Goal: Transaction & Acquisition: Purchase product/service

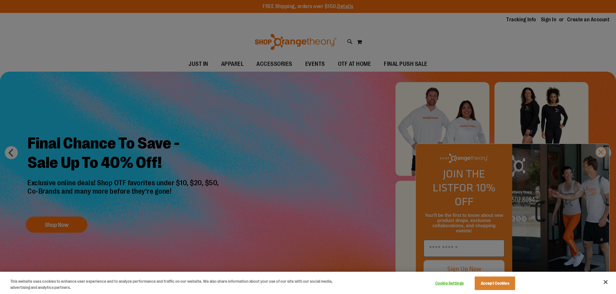
type input "**********"
click at [504, 287] on button "Accept Cookies" at bounding box center [494, 284] width 40 height 14
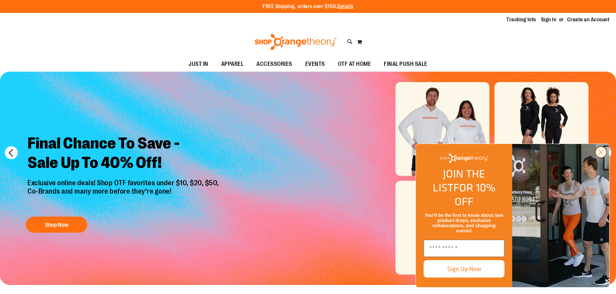
click at [600, 158] on circle "Close dialog" at bounding box center [600, 152] width 11 height 11
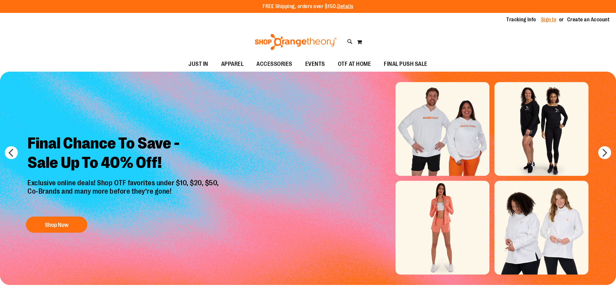
click at [543, 18] on link "Sign In" at bounding box center [549, 19] width 16 height 7
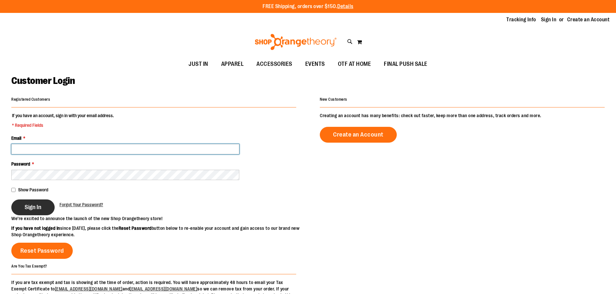
type input "**********"
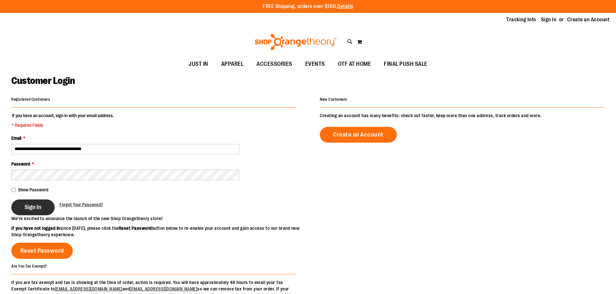
type input "**********"
click at [26, 210] on span "Sign In" at bounding box center [33, 207] width 17 height 7
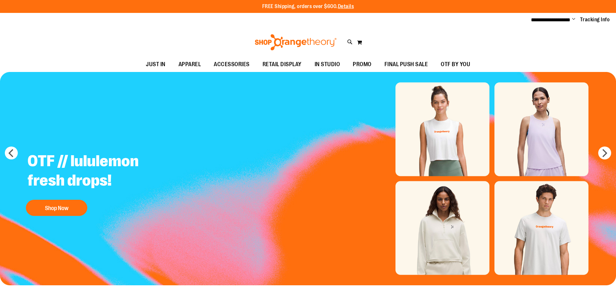
type input "**********"
click at [575, 18] on span "Change" at bounding box center [573, 19] width 3 height 6
click at [541, 45] on link "Sign Out" at bounding box center [550, 43] width 57 height 12
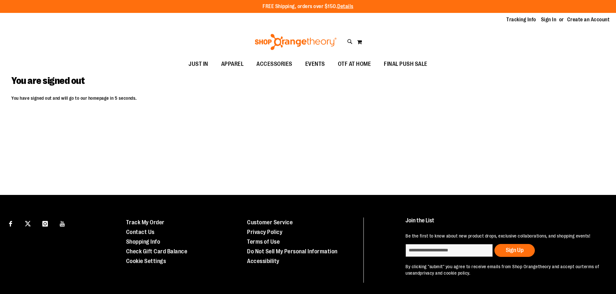
type input "**********"
click at [549, 16] on div "Tracking Info Sign In Return to Procurement Create an Account" at bounding box center [308, 20] width 616 height 14
click at [549, 18] on link "Sign In" at bounding box center [549, 19] width 16 height 7
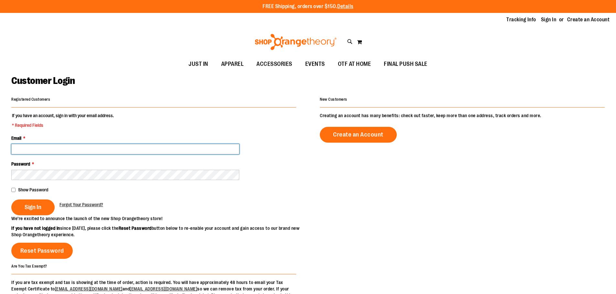
type input "**********"
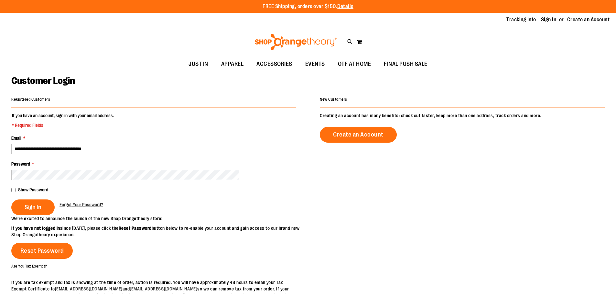
type input "**********"
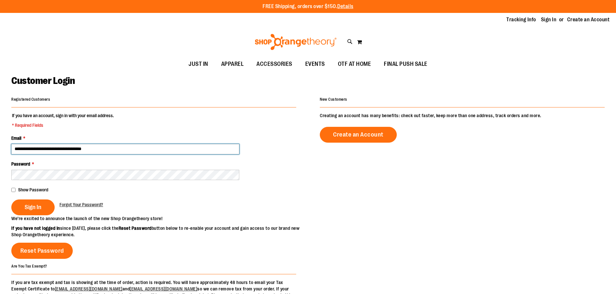
drag, startPoint x: 159, startPoint y: 151, endPoint x: 1, endPoint y: 153, distance: 158.1
click at [0, 155] on main "**********" at bounding box center [308, 206] width 616 height 269
type input "**********"
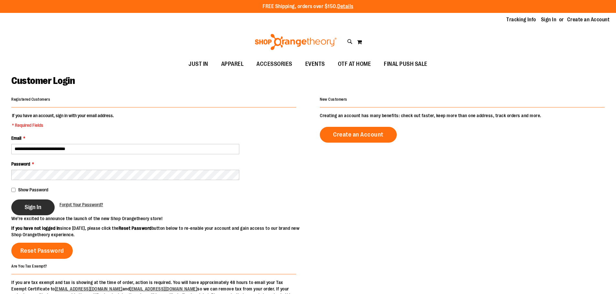
click at [41, 205] on button "Sign In" at bounding box center [32, 208] width 43 height 16
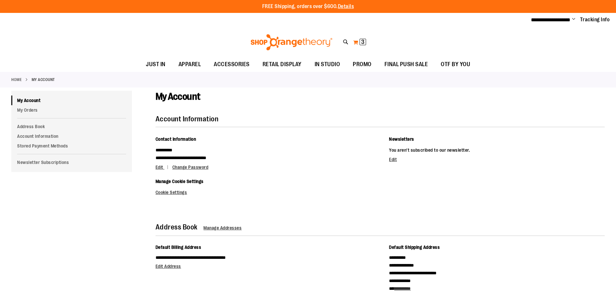
type input "**********"
click at [360, 40] on span "3 3 items" at bounding box center [362, 42] width 6 height 6
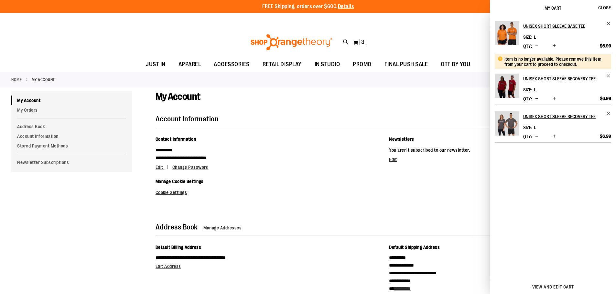
click at [532, 79] on h2 "Unisex Short Sleeve Recovery Tee" at bounding box center [562, 79] width 79 height 10
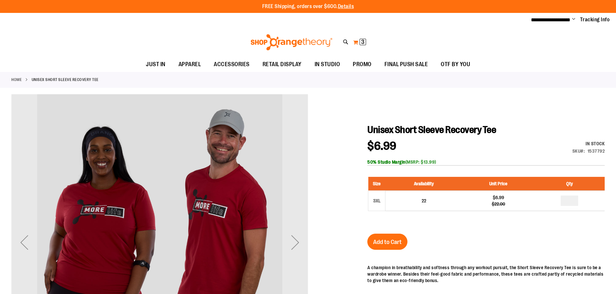
type input "**********"
click at [359, 40] on button "My Cart 3 3 items" at bounding box center [360, 42] width 14 height 10
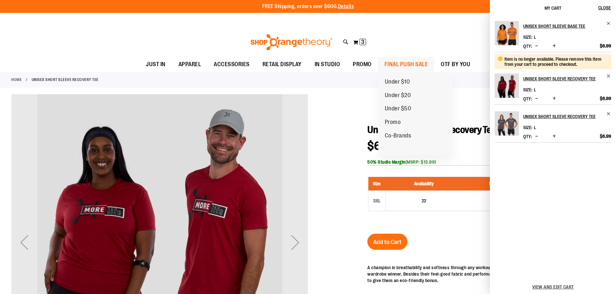
click at [414, 63] on span "FINAL PUSH SALE" at bounding box center [406, 64] width 44 height 15
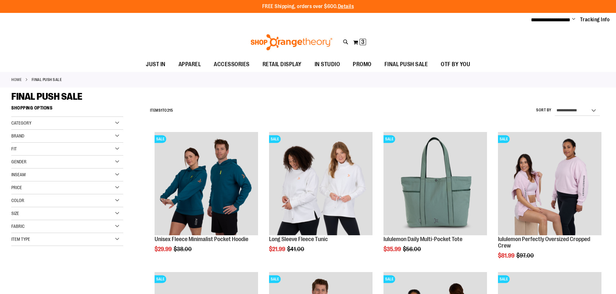
type input "**********"
click at [115, 238] on div "Item Type" at bounding box center [67, 239] width 112 height 13
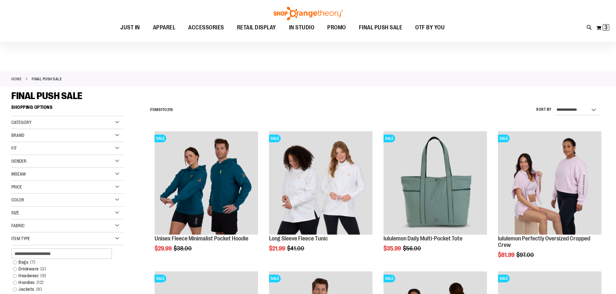
scroll to position [161, 0]
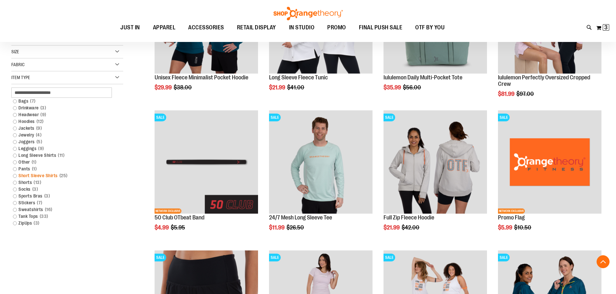
click at [43, 177] on link "Short Sleeve Shirts 25 items" at bounding box center [63, 176] width 107 height 7
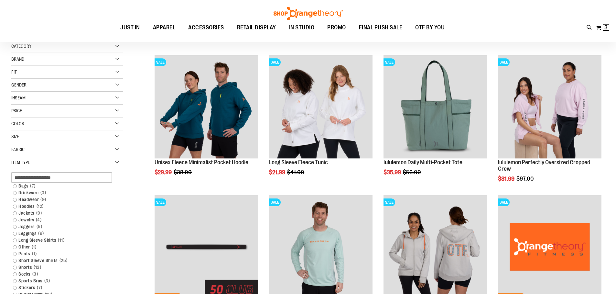
scroll to position [60, 0]
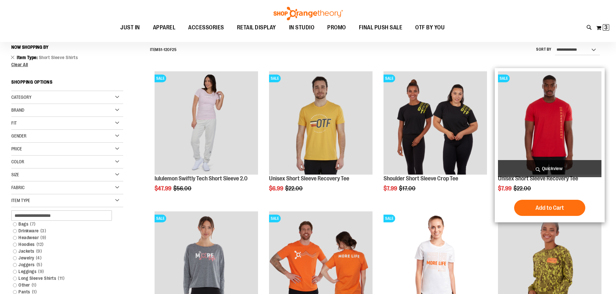
click at [556, 107] on img "product" at bounding box center [549, 122] width 103 height 103
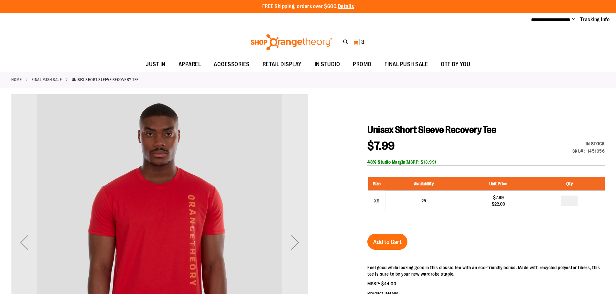
type input "**********"
click at [360, 41] on span "3 3 items" at bounding box center [362, 42] width 6 height 6
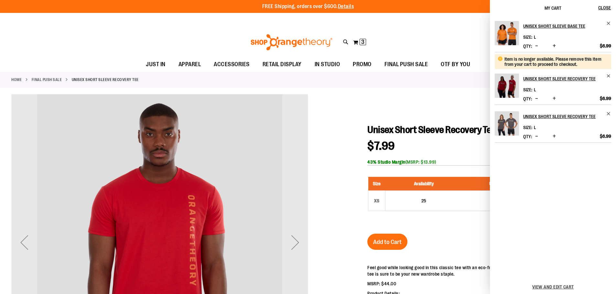
click at [415, 17] on div "**********" at bounding box center [308, 20] width 616 height 14
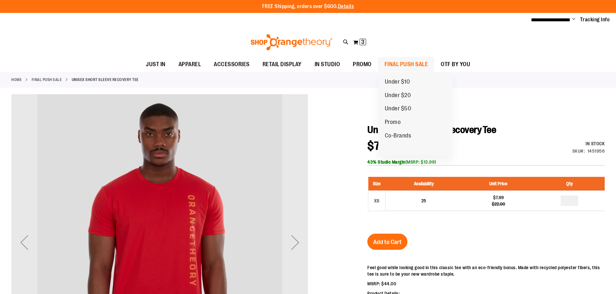
click at [411, 61] on span "FINAL PUSH SALE" at bounding box center [406, 64] width 44 height 15
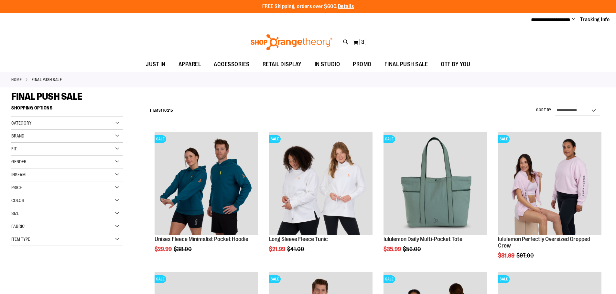
click at [115, 241] on div "Item Type" at bounding box center [67, 239] width 112 height 13
type input "**********"
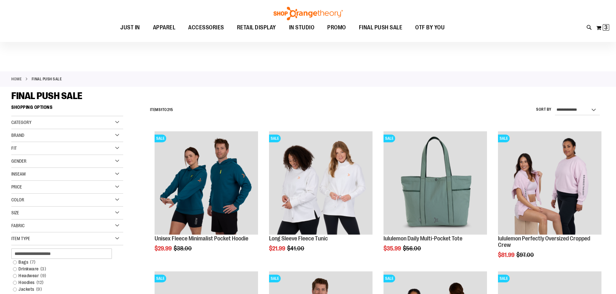
scroll to position [64, 0]
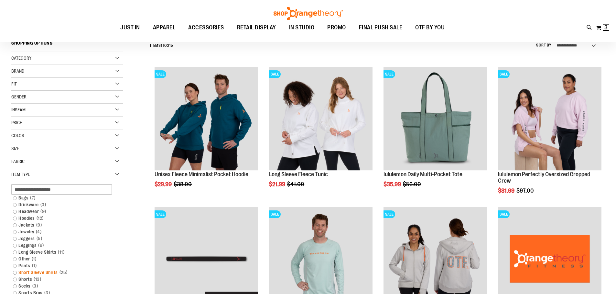
click at [45, 272] on link "Short Sleeve Shirts 25 items" at bounding box center [63, 273] width 107 height 7
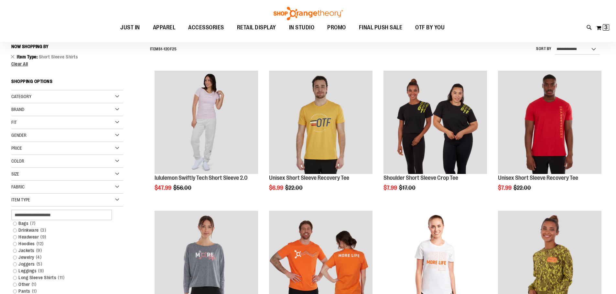
scroll to position [60, 0]
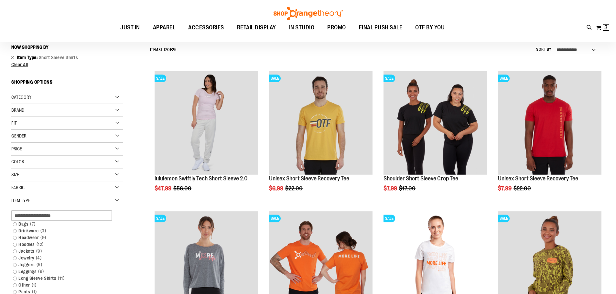
click at [28, 173] on div "Size" at bounding box center [67, 175] width 112 height 13
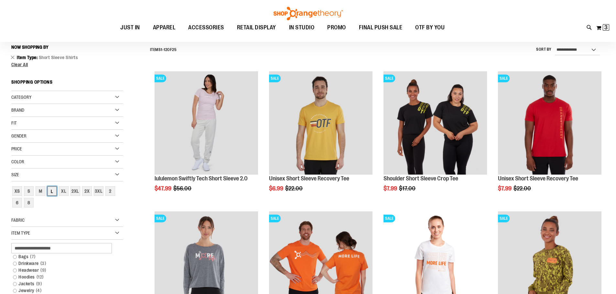
click at [51, 191] on div "L" at bounding box center [52, 191] width 10 height 10
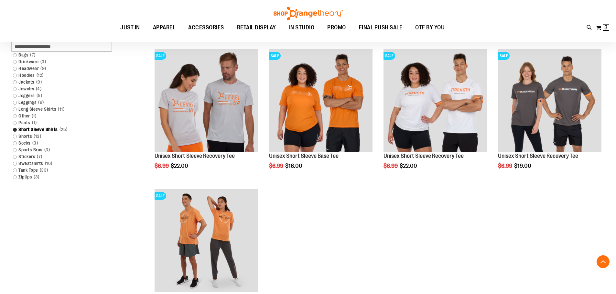
scroll to position [189, 0]
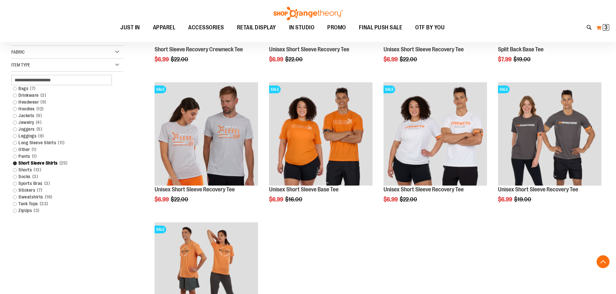
click at [603, 27] on span "3 3 items" at bounding box center [605, 27] width 6 height 6
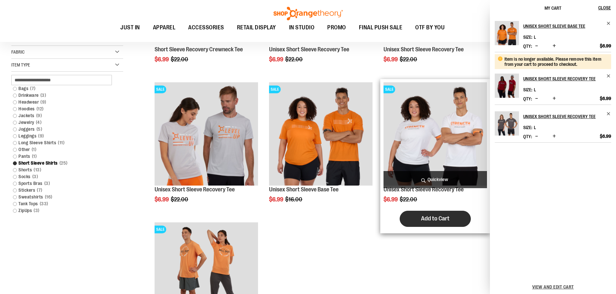
click at [425, 217] on span "Add to Cart" at bounding box center [435, 218] width 28 height 7
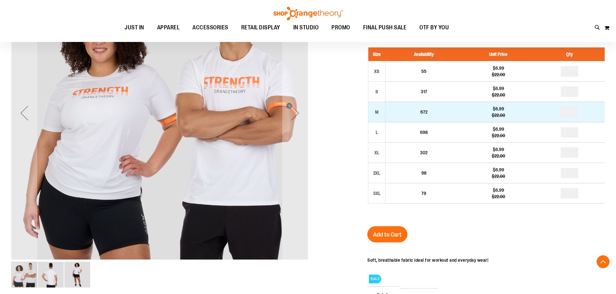
scroll to position [146, 0]
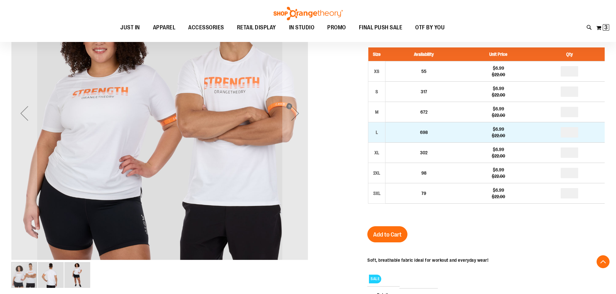
type input "**********"
drag, startPoint x: 571, startPoint y: 132, endPoint x: 560, endPoint y: 132, distance: 11.3
click at [560, 132] on td at bounding box center [569, 133] width 70 height 20
type input "*"
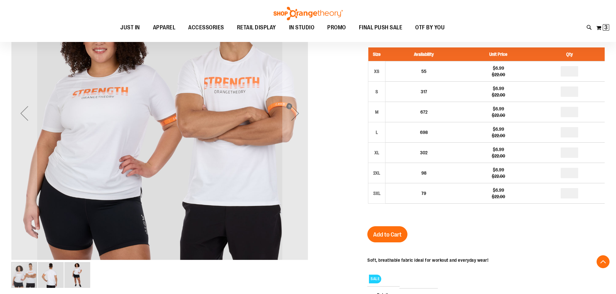
click at [388, 232] on span "Add to Cart" at bounding box center [387, 234] width 28 height 7
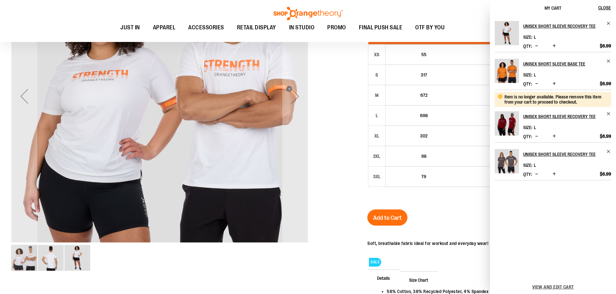
scroll to position [129, 0]
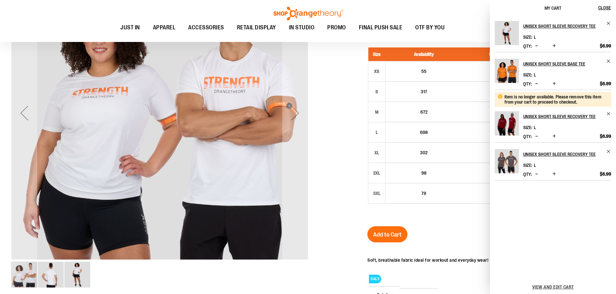
click at [609, 111] on li "Item is no longer available. Please remove this item from your cart to proceed …" at bounding box center [553, 116] width 116 height 53
click at [608, 114] on span "Remove item" at bounding box center [608, 114] width 5 height 5
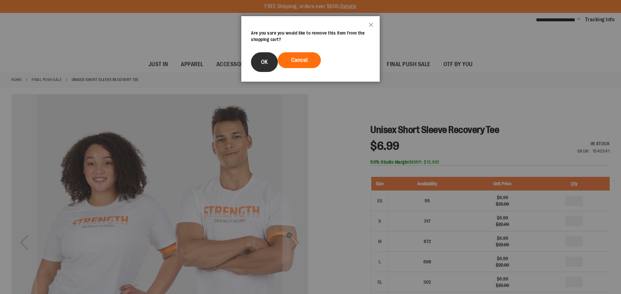
click at [266, 64] on span "OK" at bounding box center [264, 62] width 7 height 6
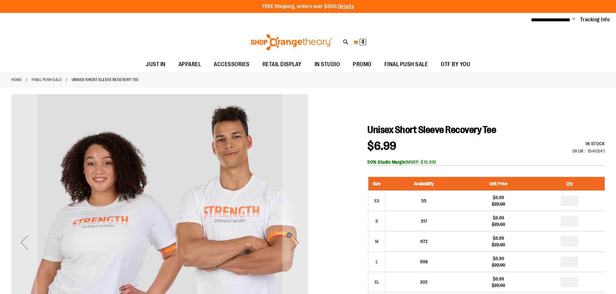
click at [357, 40] on button "My Cart 4 4 items" at bounding box center [360, 42] width 14 height 10
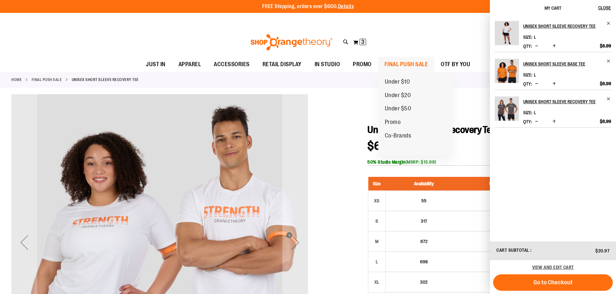
click at [387, 62] on span "FINAL PUSH SALE" at bounding box center [406, 64] width 44 height 15
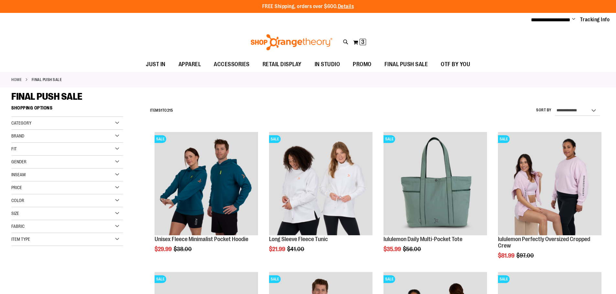
type input "**********"
click at [117, 237] on div "Item Type" at bounding box center [67, 239] width 112 height 13
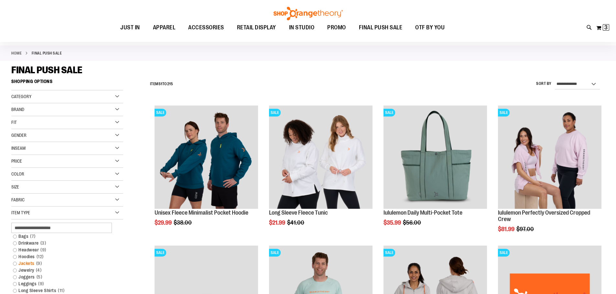
scroll to position [64, 0]
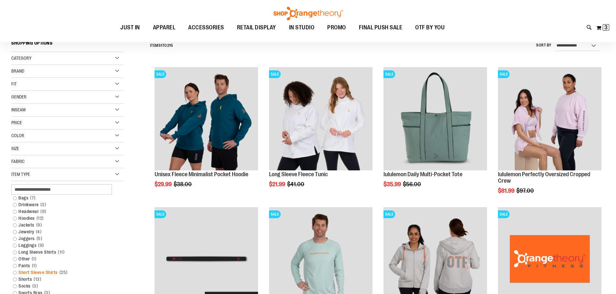
click at [51, 272] on link "Short Sleeve Shirts 25 items" at bounding box center [63, 273] width 107 height 7
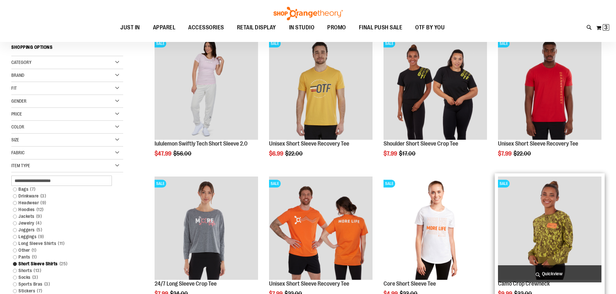
scroll to position [125, 0]
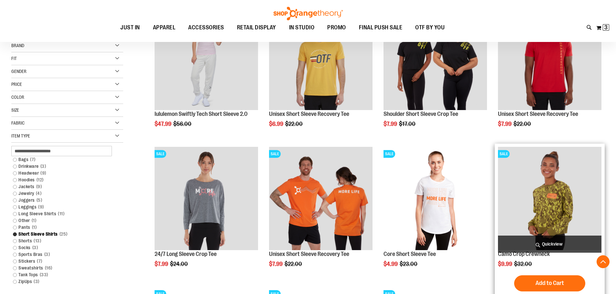
click at [559, 183] on img "product" at bounding box center [549, 198] width 103 height 103
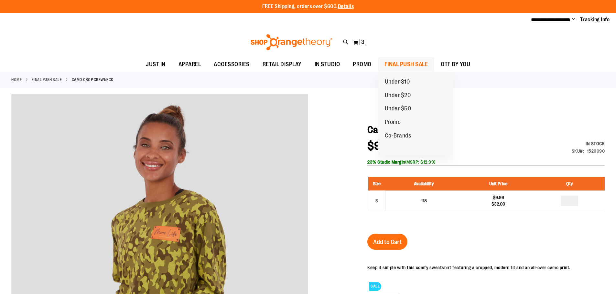
type input "**********"
click at [405, 61] on span "FINAL PUSH SALE" at bounding box center [406, 64] width 44 height 15
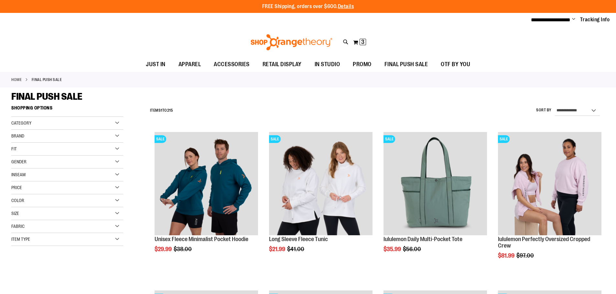
type input "**********"
click at [112, 238] on div "Item Type" at bounding box center [67, 239] width 112 height 13
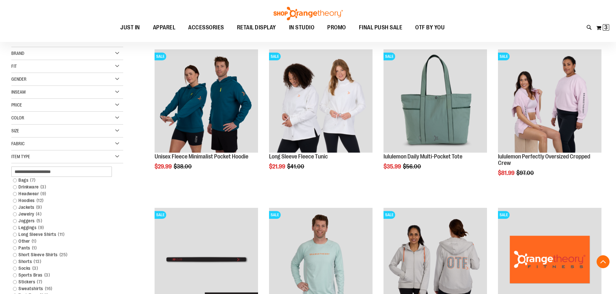
scroll to position [161, 0]
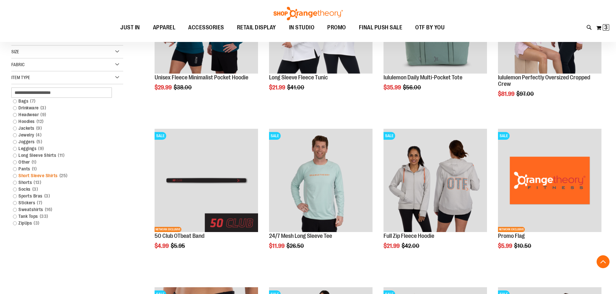
click at [64, 178] on span "25 items" at bounding box center [63, 176] width 11 height 7
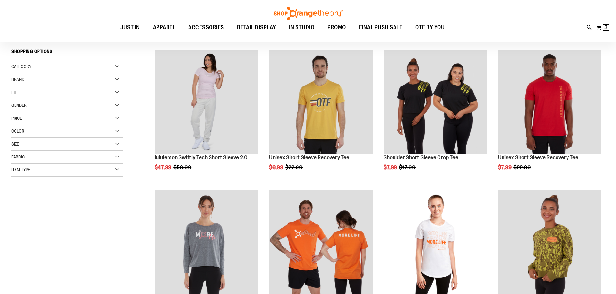
scroll to position [60, 0]
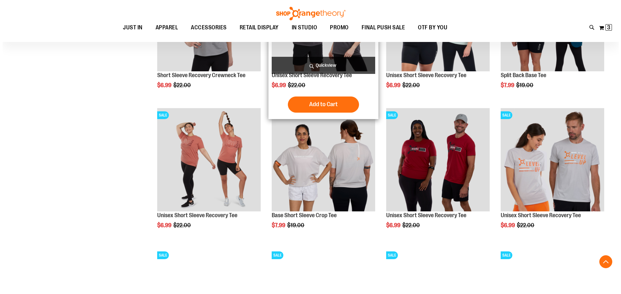
scroll to position [585, 0]
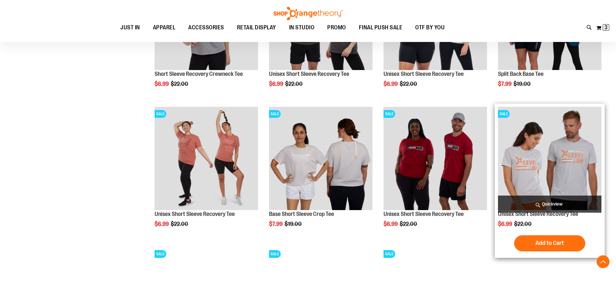
click at [544, 208] on span "Quickview" at bounding box center [549, 204] width 103 height 17
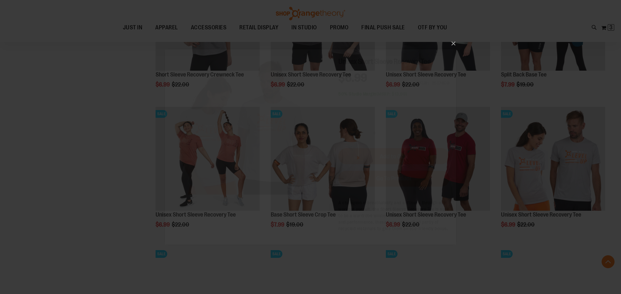
scroll to position [0, 0]
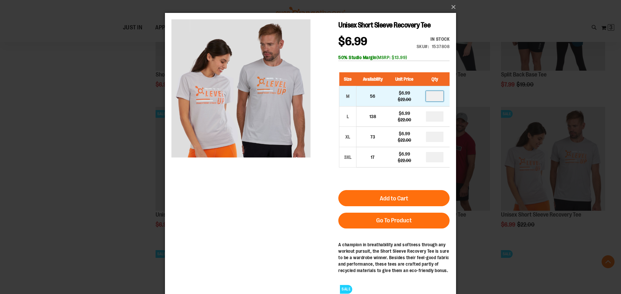
click at [434, 96] on input "number" at bounding box center [434, 96] width 17 height 10
type input "*"
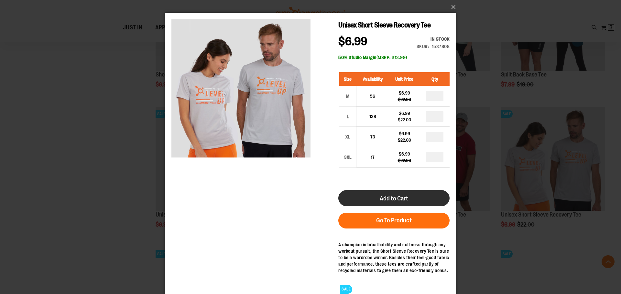
click at [401, 195] on span "Add to Cart" at bounding box center [393, 198] width 28 height 7
click at [398, 199] on span "Add to Cart" at bounding box center [393, 198] width 28 height 7
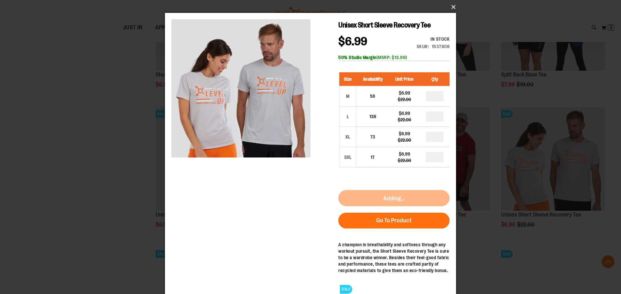
click at [454, 7] on button "×" at bounding box center [312, 7] width 291 height 14
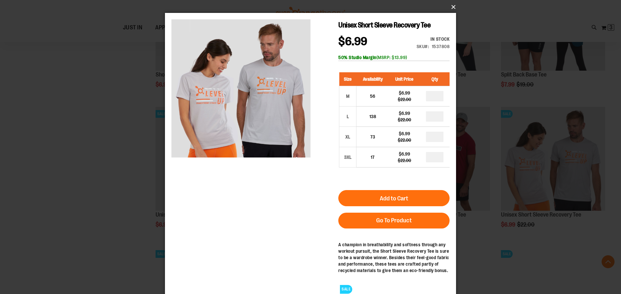
click at [451, 6] on button "×" at bounding box center [312, 7] width 291 height 14
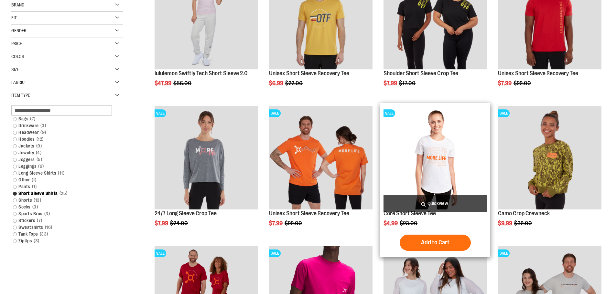
scroll to position [194, 0]
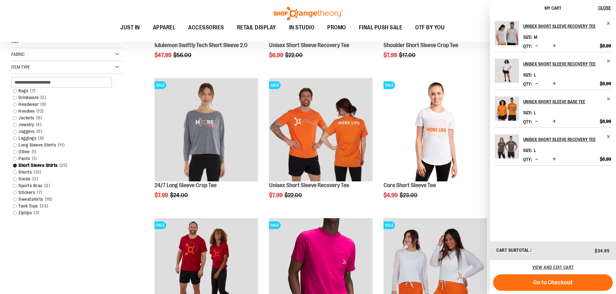
click at [535, 45] on span "Decrease product quantity" at bounding box center [536, 46] width 3 height 6
click at [612, 6] on button "Close" at bounding box center [606, 8] width 17 height 16
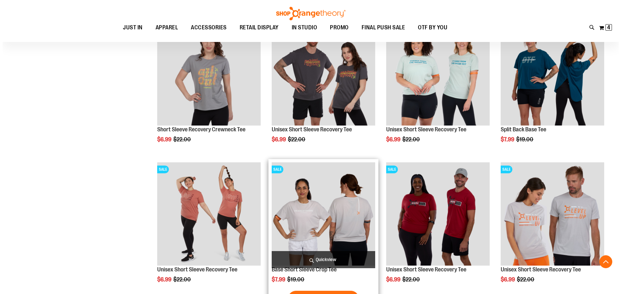
scroll to position [573, 0]
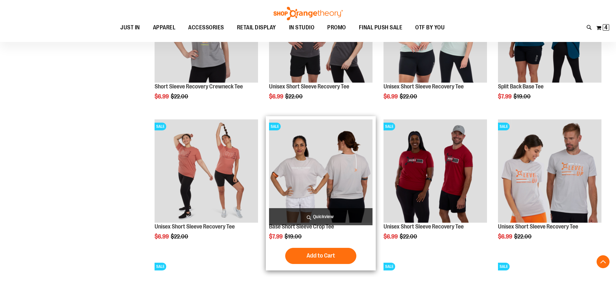
click at [326, 214] on span "Quickview" at bounding box center [320, 216] width 103 height 17
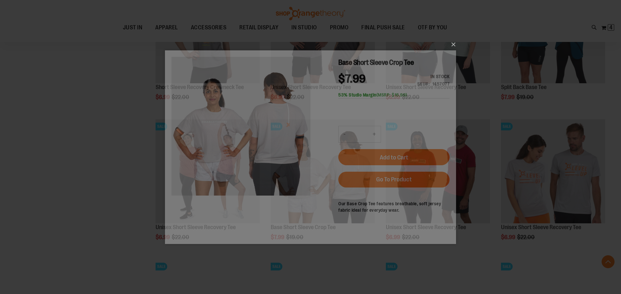
scroll to position [0, 0]
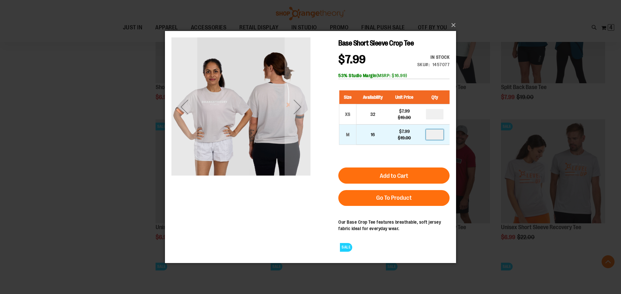
click at [432, 135] on input "number" at bounding box center [434, 134] width 17 height 10
type input "*"
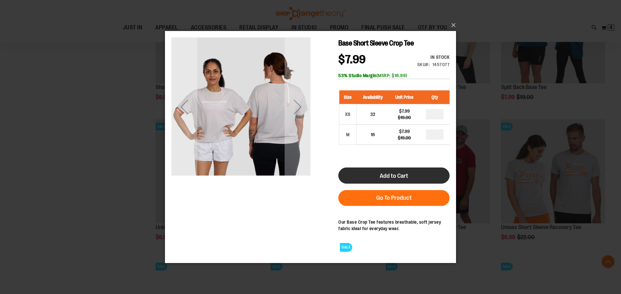
click at [410, 178] on button "Add to Cart" at bounding box center [393, 175] width 111 height 16
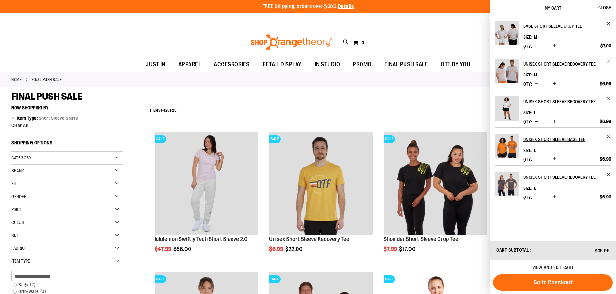
click at [377, 92] on div "FINAL PUSH SALE" at bounding box center [307, 97] width 593 height 12
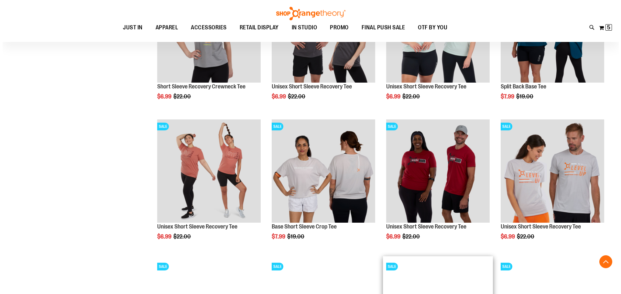
scroll to position [379, 0]
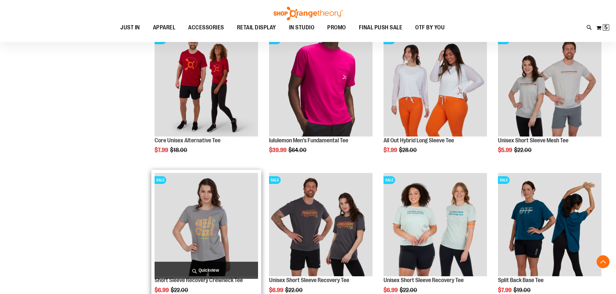
click at [207, 269] on span "Quickview" at bounding box center [206, 270] width 103 height 17
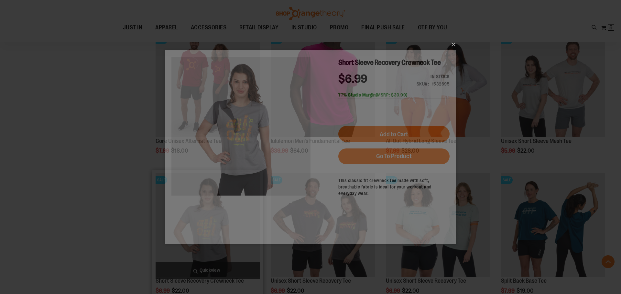
scroll to position [0, 0]
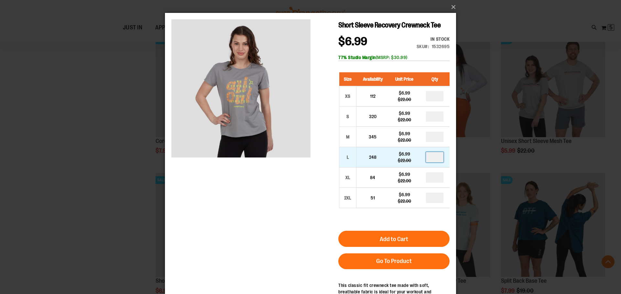
click at [433, 156] on input "number" at bounding box center [434, 157] width 17 height 10
type input "*"
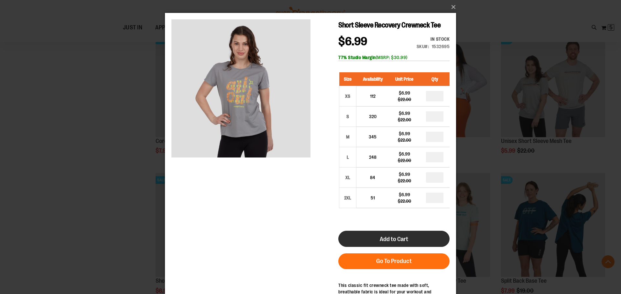
click at [403, 241] on span "Add to Cart" at bounding box center [393, 239] width 28 height 7
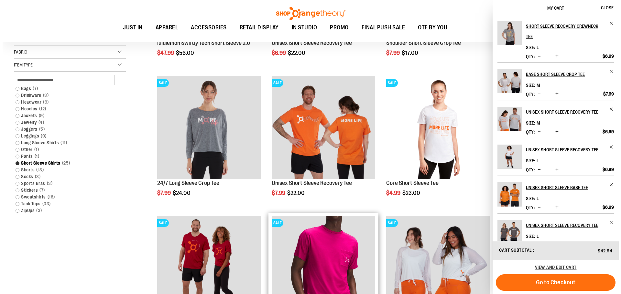
scroll to position [291, 0]
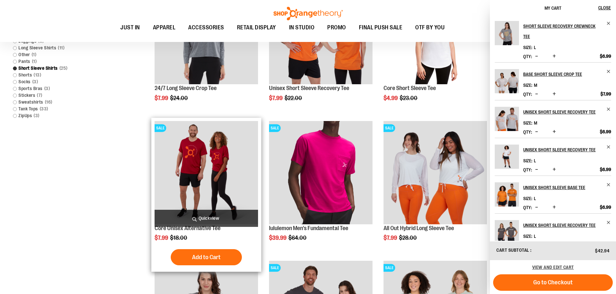
click at [211, 218] on span "Quickview" at bounding box center [206, 218] width 103 height 17
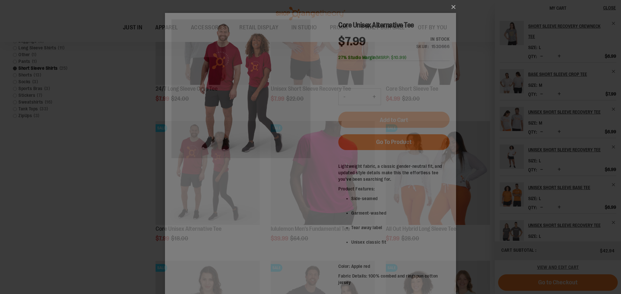
scroll to position [0, 0]
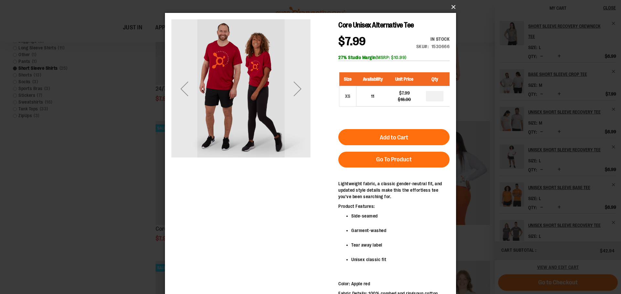
click at [451, 5] on button "×" at bounding box center [312, 7] width 291 height 14
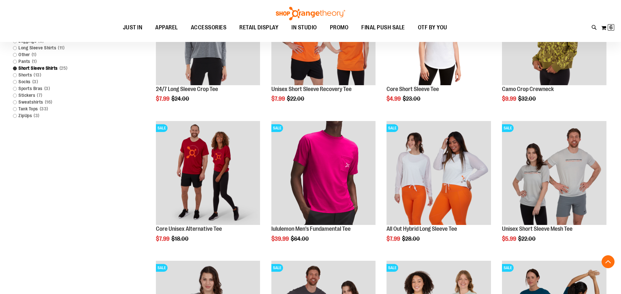
scroll to position [627, 0]
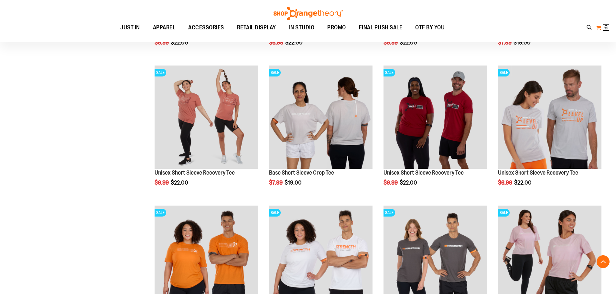
click at [602, 27] on button "My Cart 6 6 items" at bounding box center [603, 28] width 14 height 10
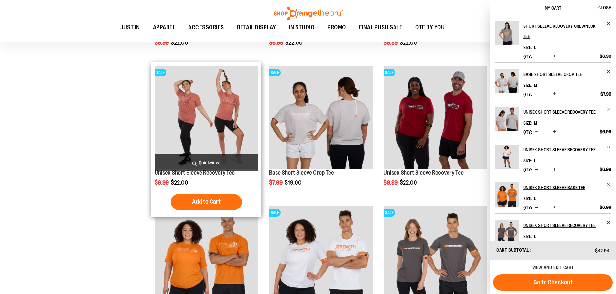
click at [204, 161] on span "Quickview" at bounding box center [206, 163] width 103 height 17
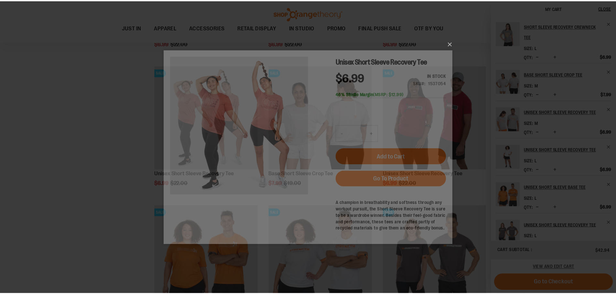
scroll to position [0, 0]
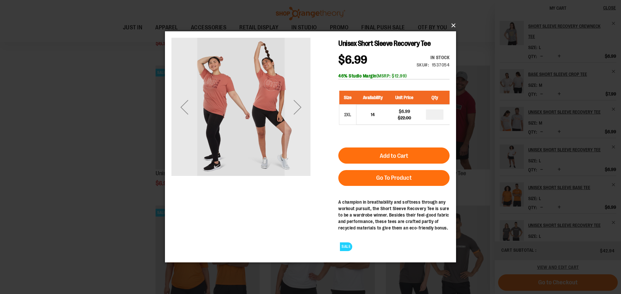
click at [452, 26] on button "×" at bounding box center [312, 25] width 291 height 14
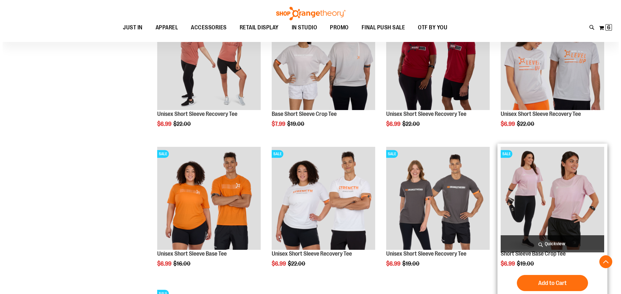
scroll to position [724, 0]
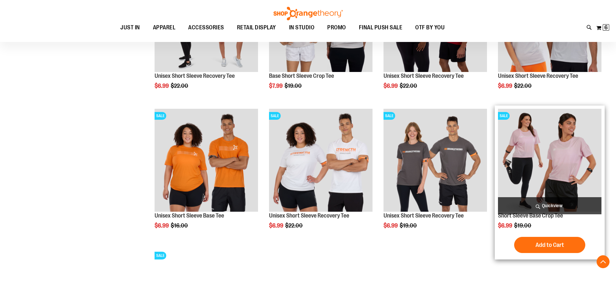
click at [545, 206] on span "Quickview" at bounding box center [549, 205] width 103 height 17
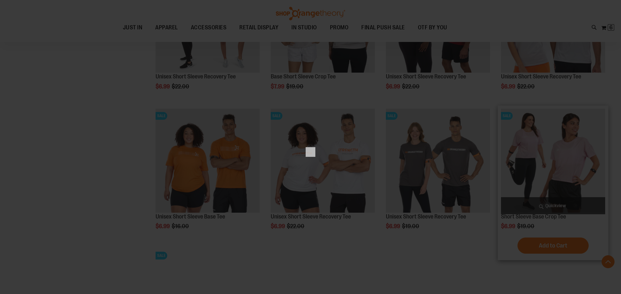
scroll to position [0, 0]
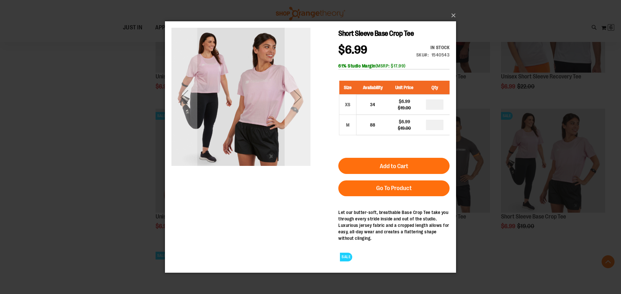
click at [296, 103] on div "Next" at bounding box center [297, 97] width 26 height 26
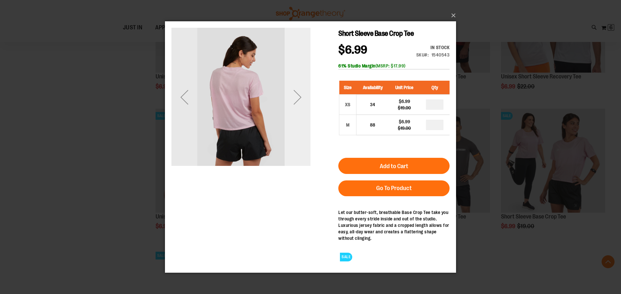
click at [296, 103] on div "Next" at bounding box center [297, 97] width 26 height 26
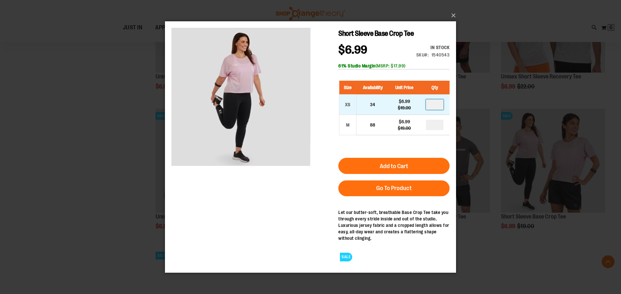
click at [430, 103] on input "number" at bounding box center [434, 104] width 17 height 10
type input "*"
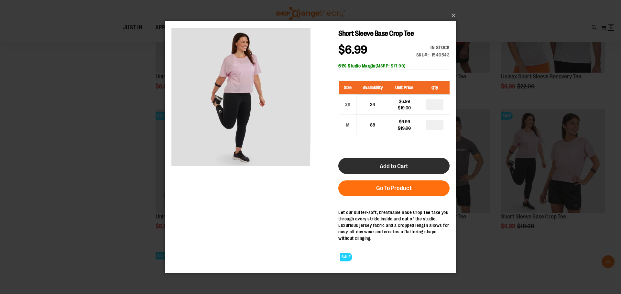
click at [392, 167] on span "Add to Cart" at bounding box center [393, 166] width 28 height 7
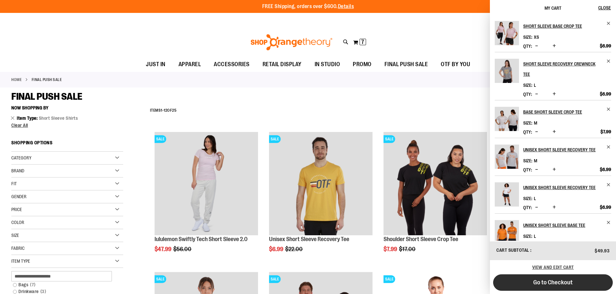
click at [568, 280] on span "Go to Checkout" at bounding box center [552, 282] width 39 height 7
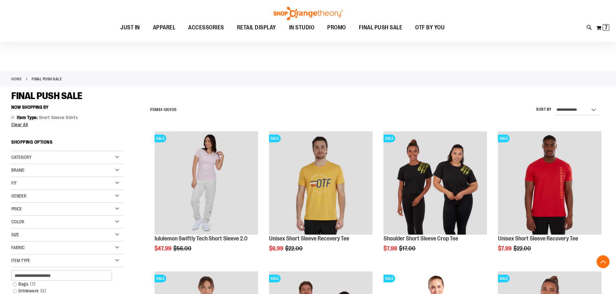
scroll to position [907, 0]
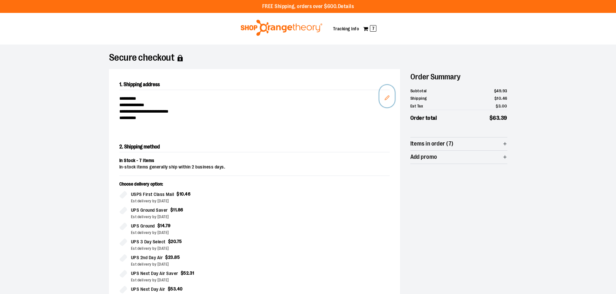
click at [387, 97] on icon "Edit" at bounding box center [386, 97] width 5 height 5
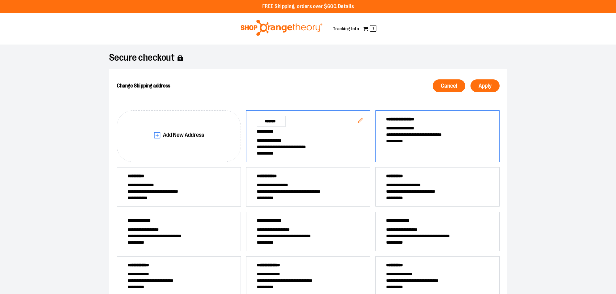
click at [448, 150] on div "**********" at bounding box center [437, 137] width 124 height 52
click at [482, 87] on span "Apply" at bounding box center [484, 86] width 13 height 6
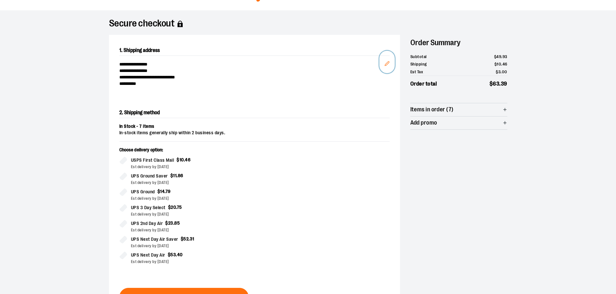
scroll to position [65, 0]
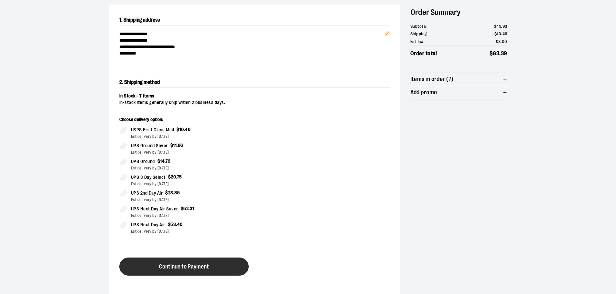
click at [190, 261] on button "Continue to Payment" at bounding box center [183, 267] width 129 height 18
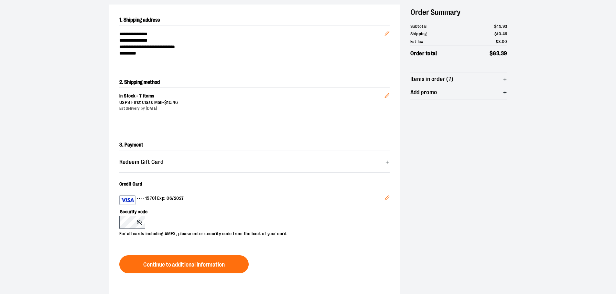
click at [389, 199] on button "Edit" at bounding box center [387, 198] width 16 height 17
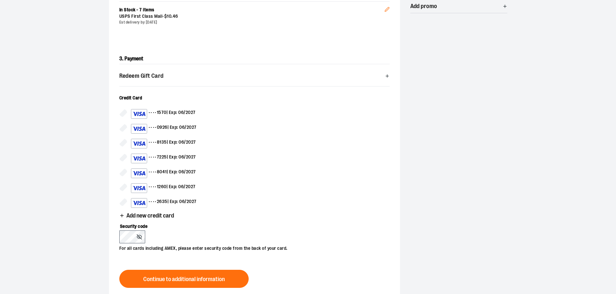
scroll to position [162, 0]
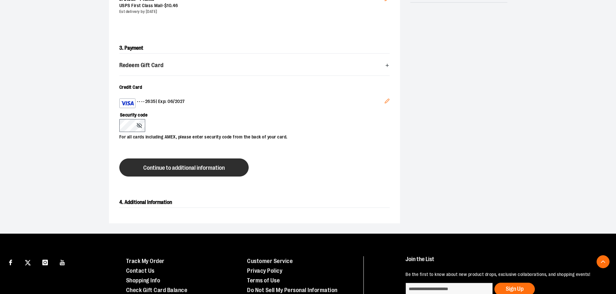
click at [161, 170] on span "Continue to additional information" at bounding box center [183, 168] width 81 height 6
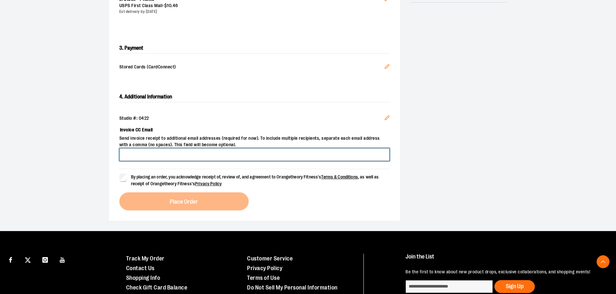
click at [164, 157] on input "Invoice CC Email" at bounding box center [254, 154] width 270 height 13
type input "**********"
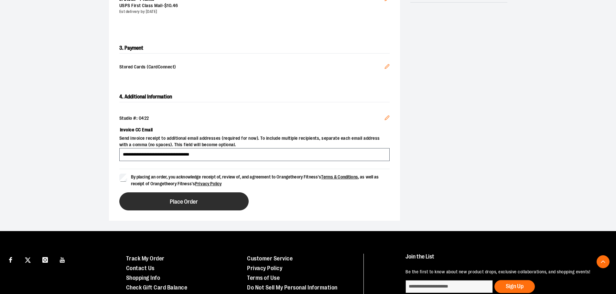
click at [159, 200] on button "Place Order" at bounding box center [183, 202] width 129 height 18
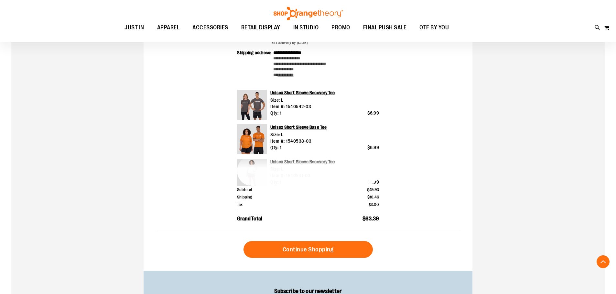
scroll to position [291, 0]
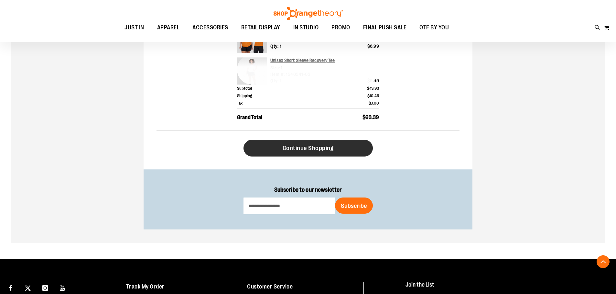
type input "**********"
click at [321, 153] on link "Continue Shopping" at bounding box center [307, 148] width 129 height 17
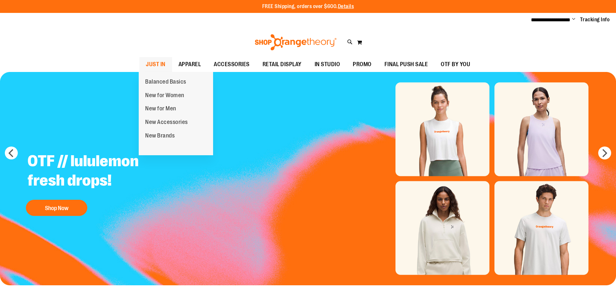
type input "**********"
click at [158, 62] on span "JUST IN" at bounding box center [156, 64] width 20 height 15
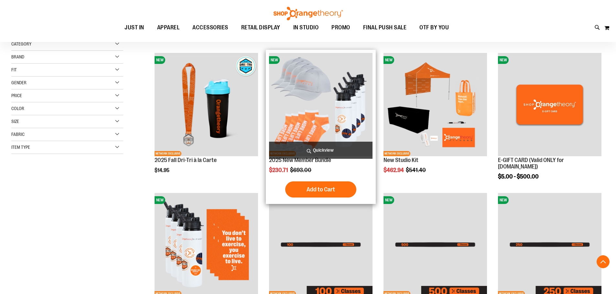
scroll to position [194, 0]
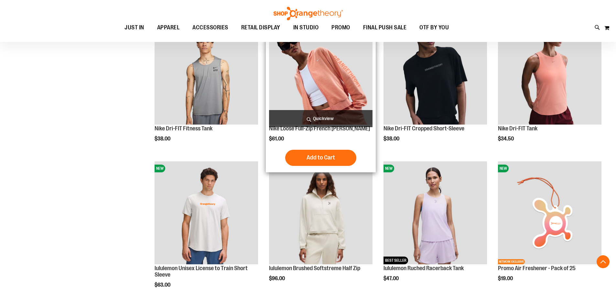
scroll to position [682, 0]
